Goal: Transaction & Acquisition: Subscribe to service/newsletter

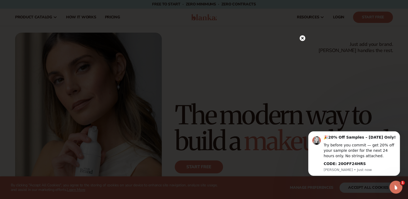
click at [303, 39] on icon at bounding box center [302, 38] width 3 height 3
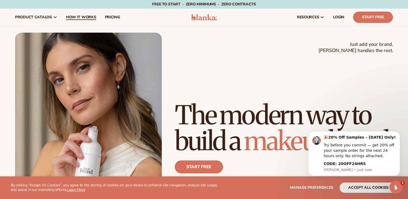
click at [78, 16] on span "How It Works" at bounding box center [81, 17] width 30 height 4
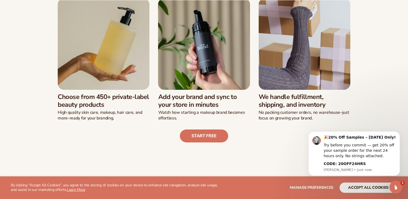
scroll to position [162, 0]
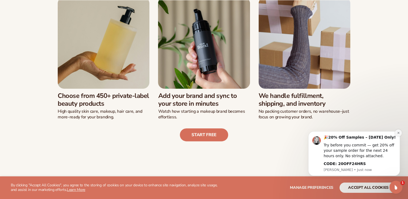
click at [398, 133] on icon "Dismiss notification" at bounding box center [398, 133] width 2 height 2
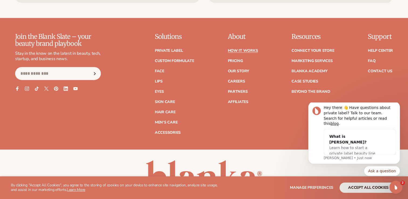
scroll to position [1241, 0]
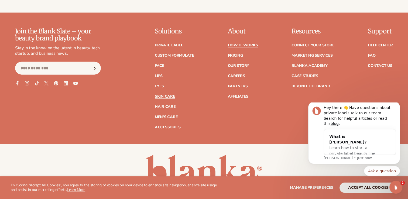
click at [165, 98] on link "Skin Care" at bounding box center [165, 97] width 20 height 4
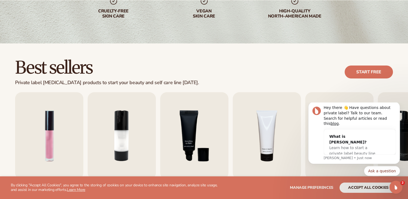
scroll to position [162, 0]
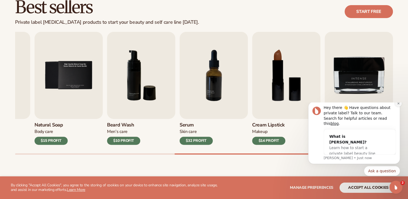
click at [397, 105] on icon "Dismiss notification" at bounding box center [398, 103] width 3 height 3
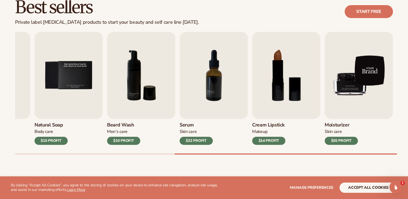
click at [355, 76] on img "9 / 9" at bounding box center [359, 75] width 68 height 87
click at [350, 91] on img "9 / 9" at bounding box center [359, 75] width 68 height 87
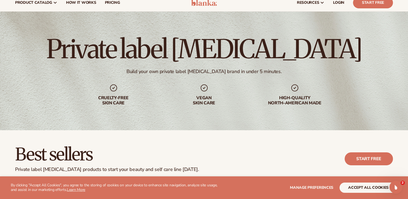
scroll to position [0, 0]
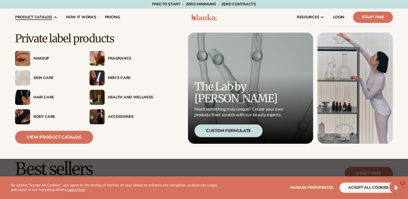
click at [43, 60] on div "Makeup" at bounding box center [55, 58] width 45 height 5
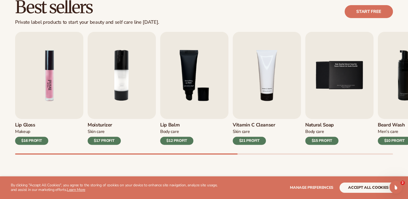
click at [43, 92] on img "1 / 9" at bounding box center [49, 75] width 68 height 87
click at [378, 11] on link "Start free" at bounding box center [369, 11] width 48 height 13
